Goal: Navigation & Orientation: Find specific page/section

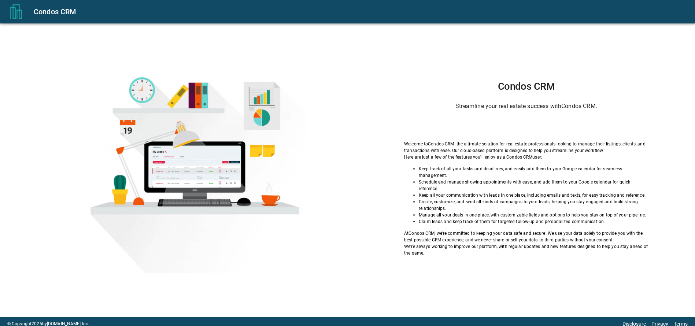
click at [421, 92] on h1 "Condos CRM" at bounding box center [526, 87] width 244 height 12
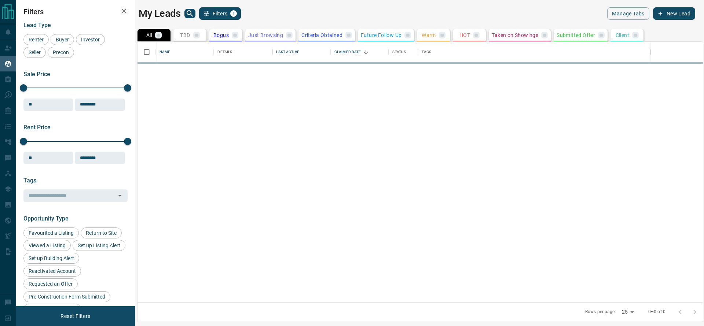
scroll to position [252, 557]
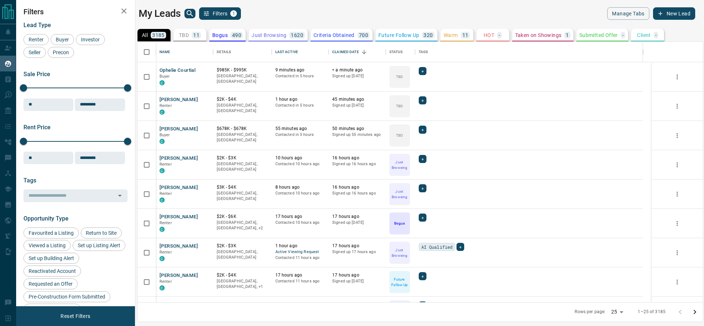
click at [192, 37] on div "TBD 11" at bounding box center [190, 35] width 22 height 7
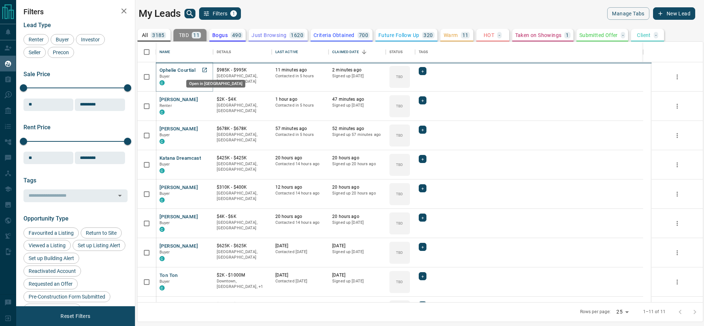
click at [204, 73] on link "Open in New Tab" at bounding box center [205, 70] width 10 height 10
click at [203, 99] on icon "Open in New Tab" at bounding box center [205, 99] width 6 height 6
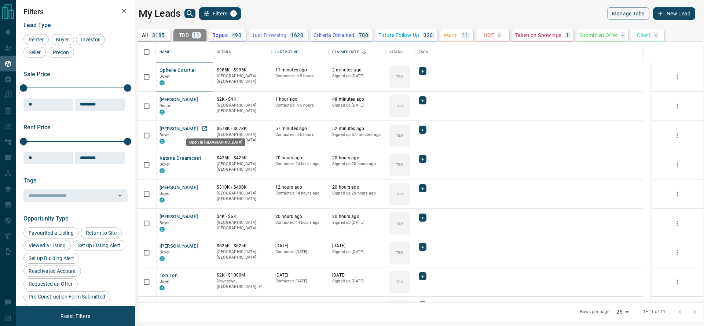
click at [206, 128] on icon "Open in New Tab" at bounding box center [205, 129] width 6 height 6
click at [203, 159] on icon "Open in New Tab" at bounding box center [205, 158] width 6 height 6
click at [205, 187] on icon "Open in New Tab" at bounding box center [205, 187] width 6 height 6
click at [202, 217] on icon "Open in New Tab" at bounding box center [205, 217] width 6 height 6
click at [203, 248] on icon "Open in New Tab" at bounding box center [204, 246] width 4 height 4
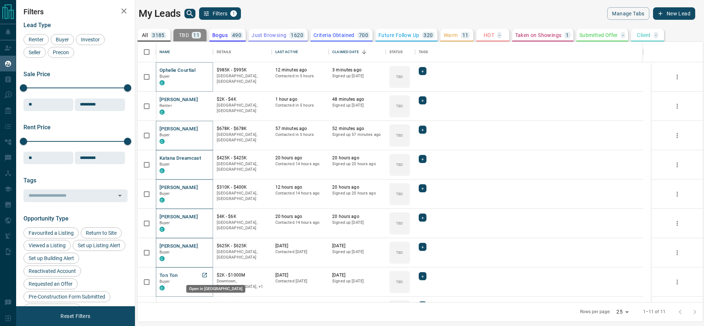
click at [206, 276] on icon "Open in New Tab" at bounding box center [204, 275] width 4 height 4
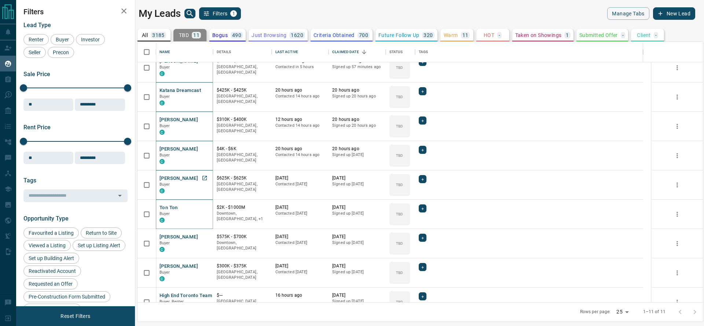
scroll to position [74, 0]
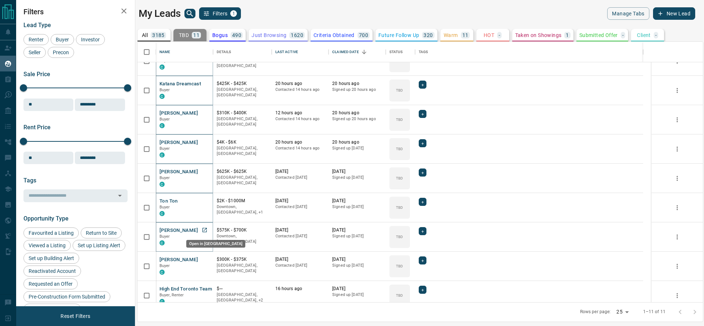
click at [205, 228] on icon "Open in New Tab" at bounding box center [205, 230] width 6 height 6
click at [207, 262] on link "Open in New Tab" at bounding box center [205, 260] width 10 height 10
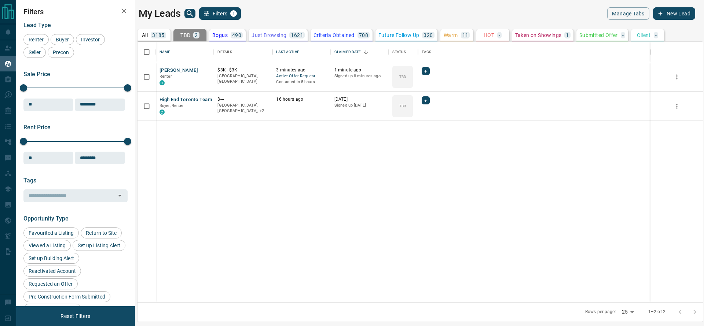
scroll to position [0, 0]
click at [207, 68] on icon "Open in New Tab" at bounding box center [205, 70] width 4 height 4
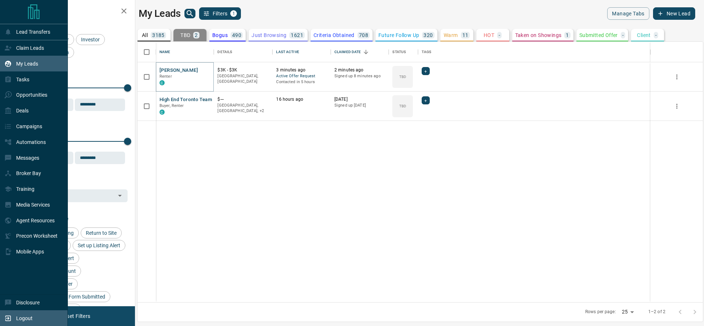
click at [21, 311] on div "Logout" at bounding box center [34, 318] width 68 height 16
